Goal: Navigation & Orientation: Find specific page/section

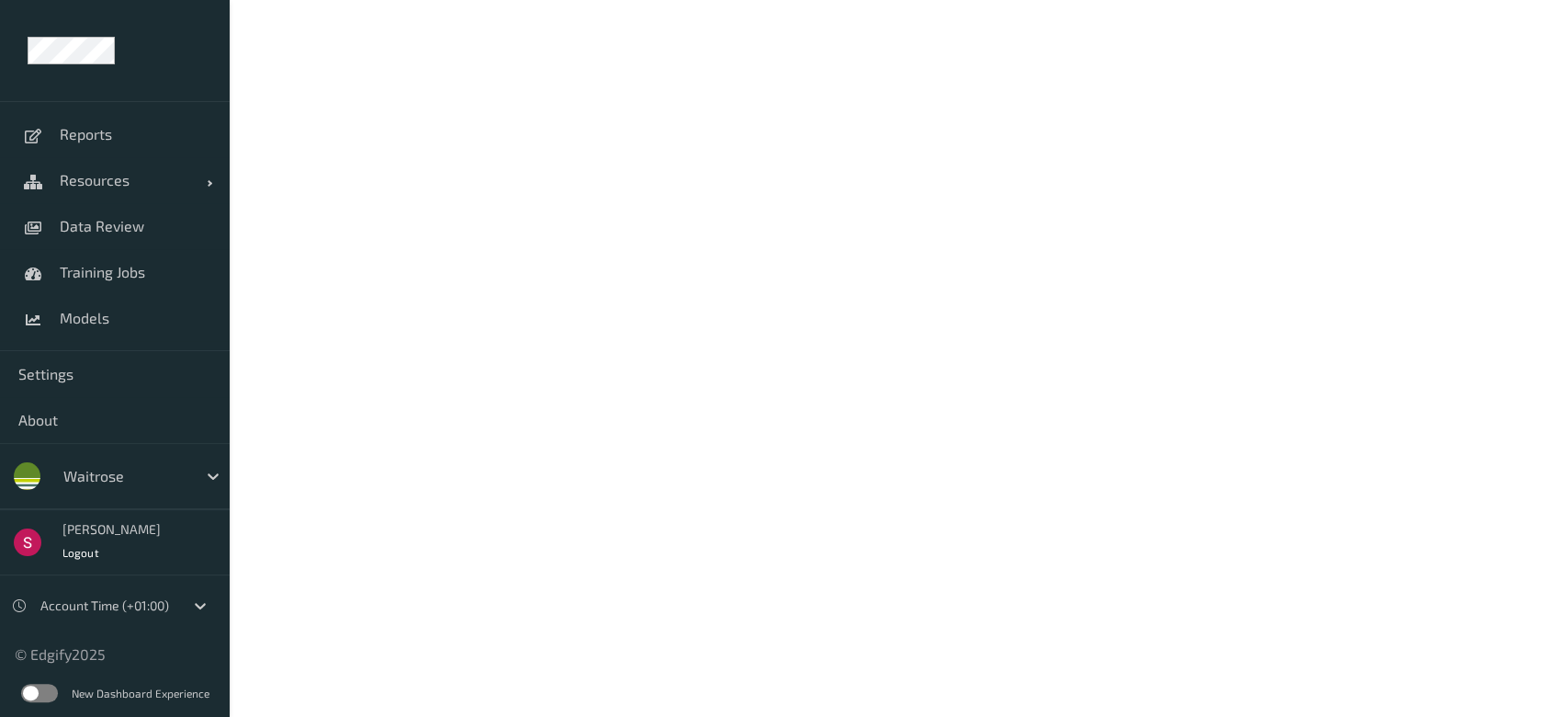
click at [29, 693] on label at bounding box center [40, 693] width 37 height 19
